Goal: Download file/media

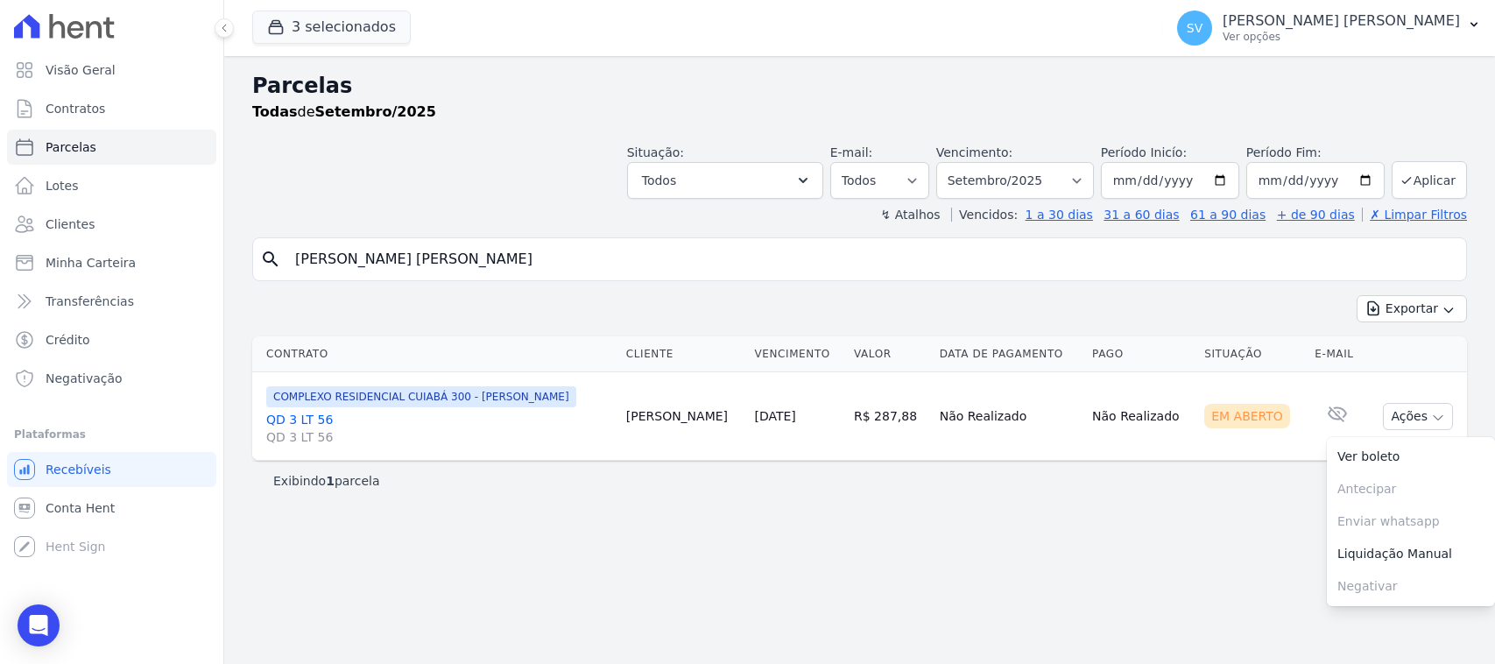
select select
click at [1283, 36] on p "Ver opções" at bounding box center [1340, 37] width 237 height 14
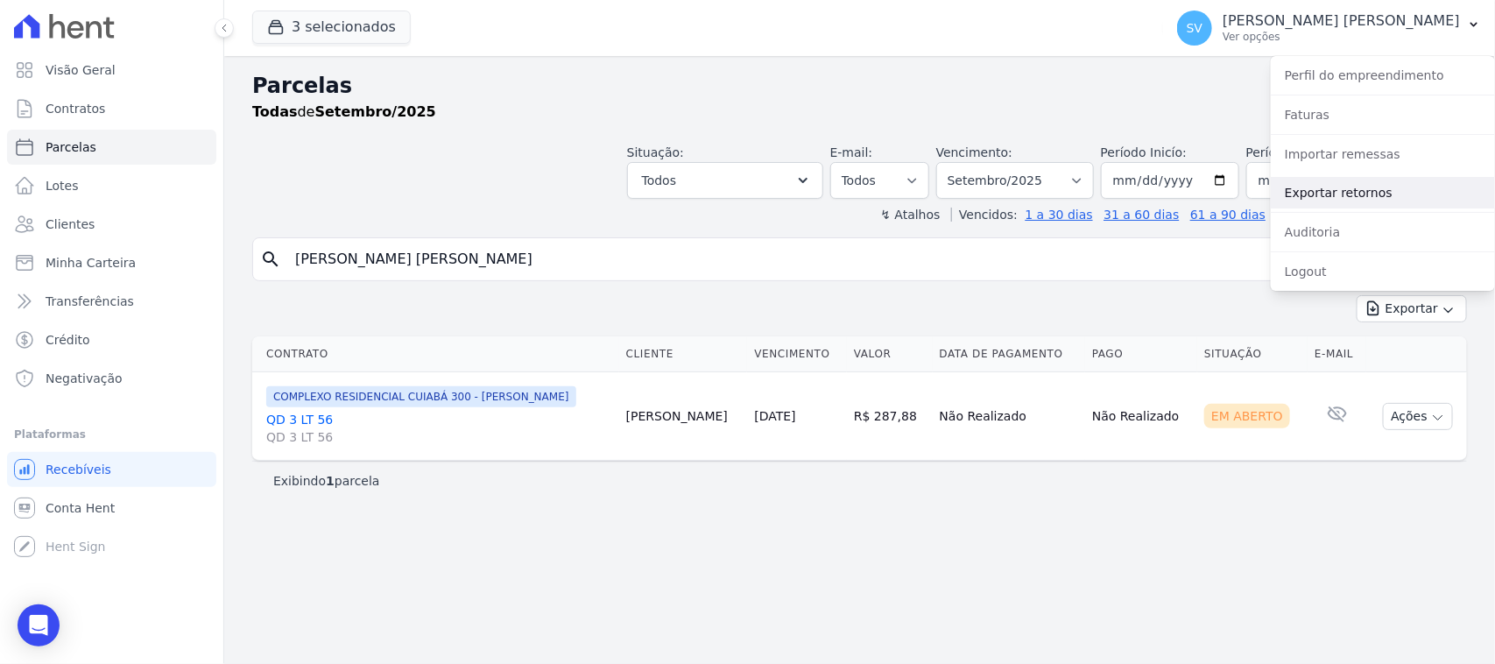
click at [1344, 193] on link "Exportar retornos" at bounding box center [1382, 193] width 224 height 32
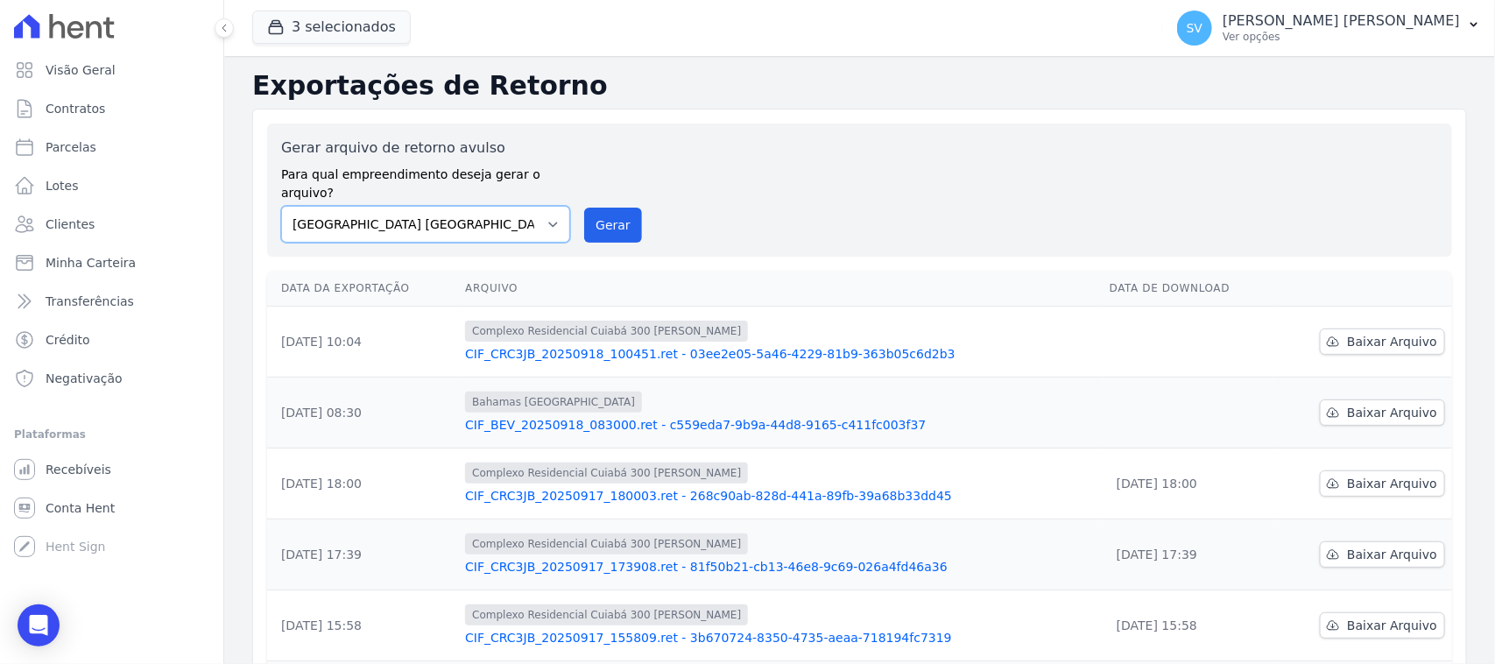
click at [486, 217] on select "[GEOGRAPHIC_DATA] COMPLEXO RESIDENCIAL [GEOGRAPHIC_DATA] 300 - [PERSON_NAME][GE…" at bounding box center [425, 224] width 289 height 37
select select "a999329b-d322-46c5-b2df-9163b092fb9b"
click at [281, 206] on select "[GEOGRAPHIC_DATA] COMPLEXO RESIDENCIAL [GEOGRAPHIC_DATA] 300 - [PERSON_NAME][GE…" at bounding box center [425, 224] width 289 height 37
click at [609, 208] on button "Gerar" at bounding box center [613, 225] width 58 height 35
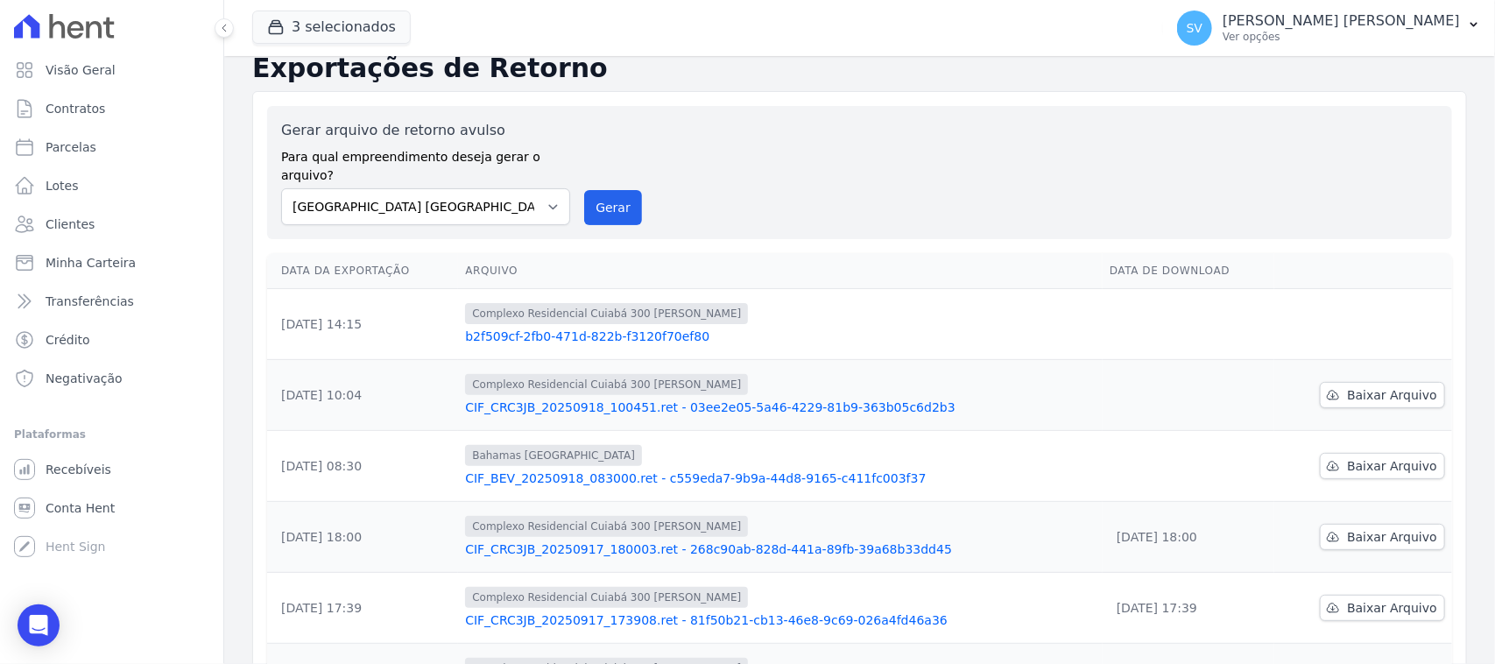
scroll to position [328, 0]
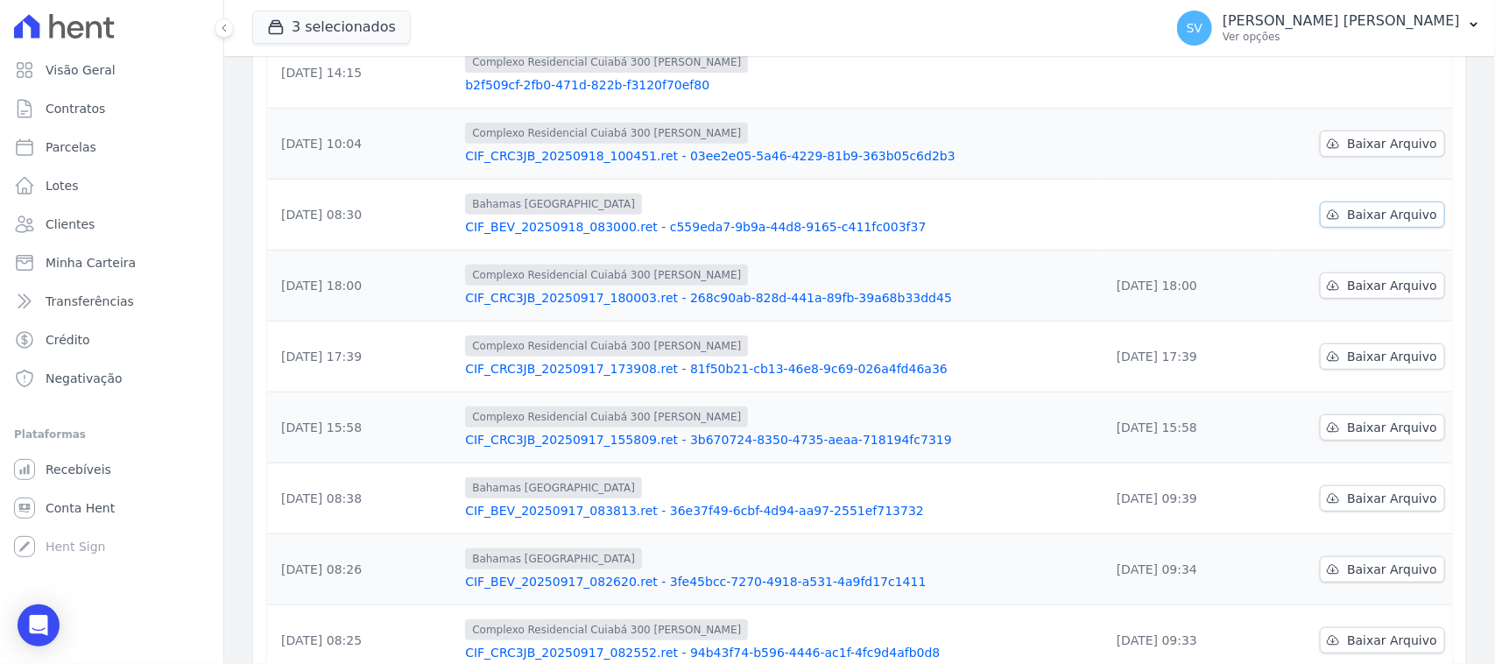
click at [1347, 206] on span "Baixar Arquivo" at bounding box center [1392, 215] width 90 height 18
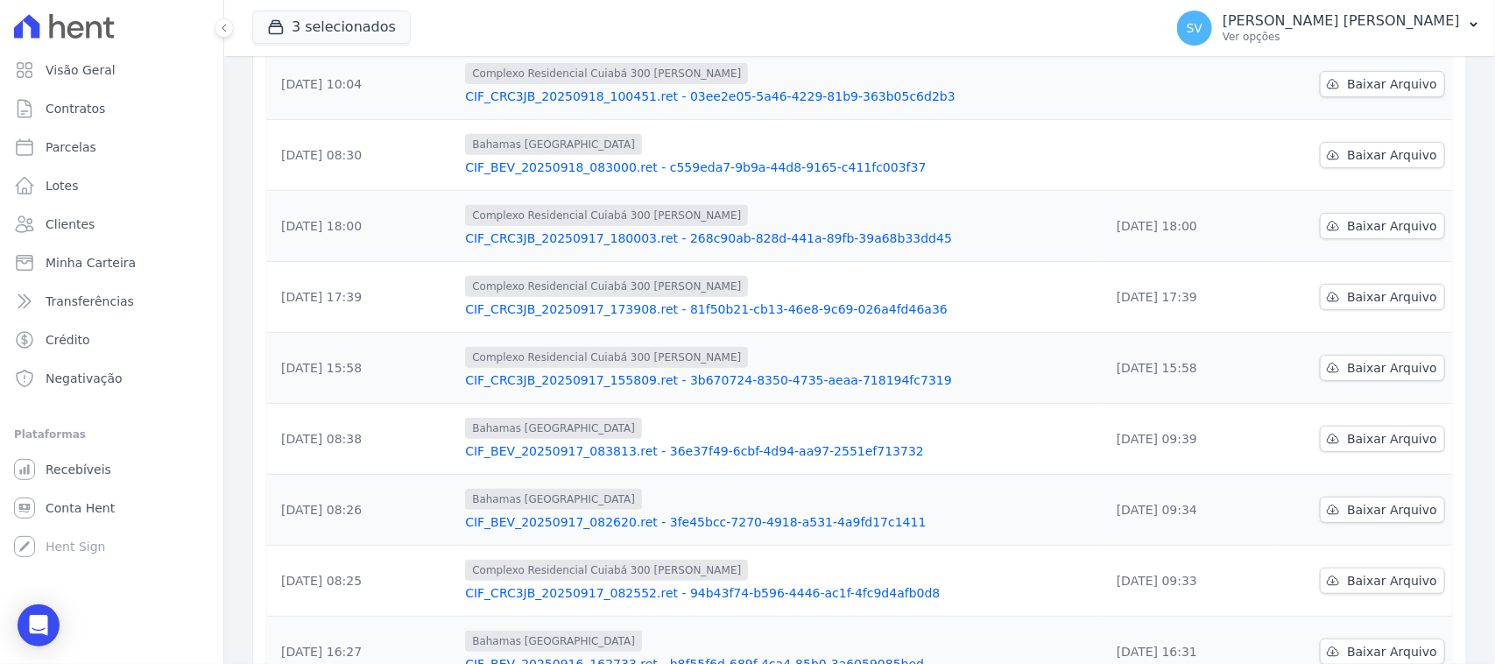
scroll to position [269, 0]
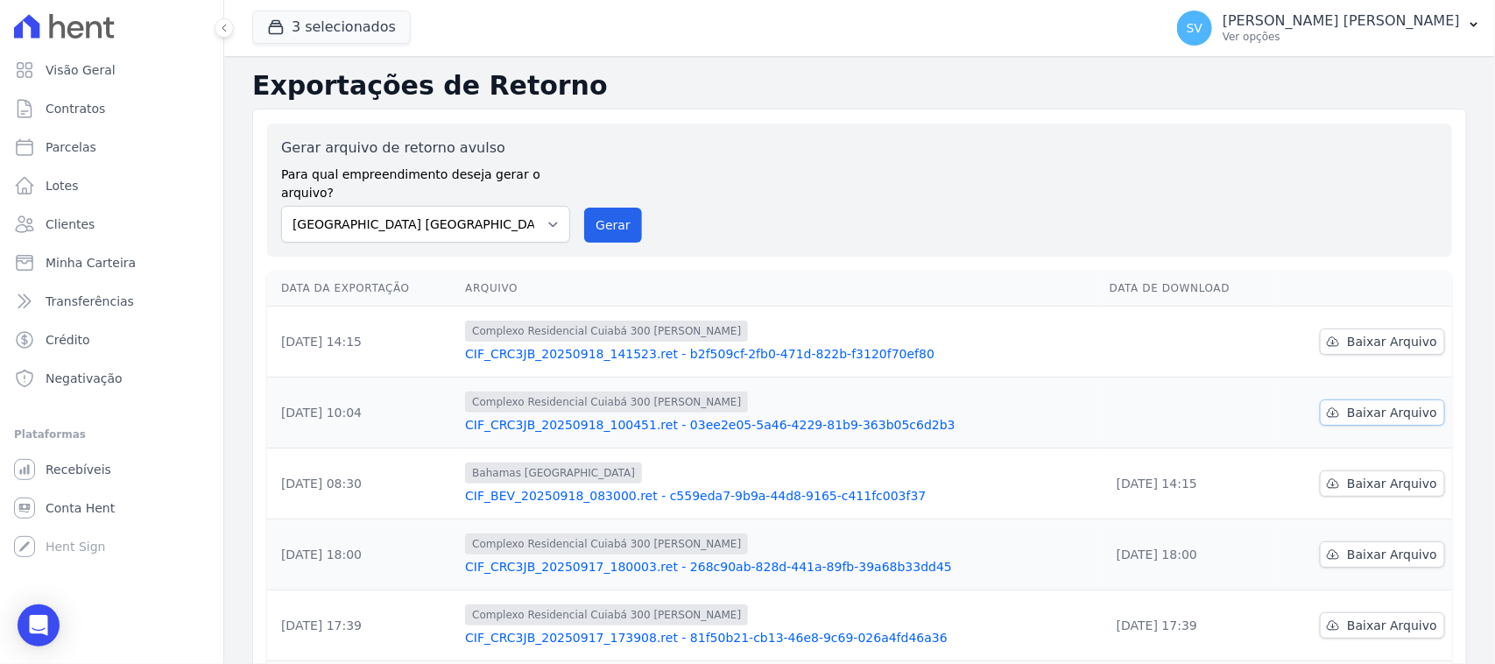
click at [1367, 404] on span "Baixar Arquivo" at bounding box center [1392, 413] width 90 height 18
click at [1376, 333] on span "Baixar Arquivo" at bounding box center [1392, 342] width 90 height 18
